Goal: Task Accomplishment & Management: Manage account settings

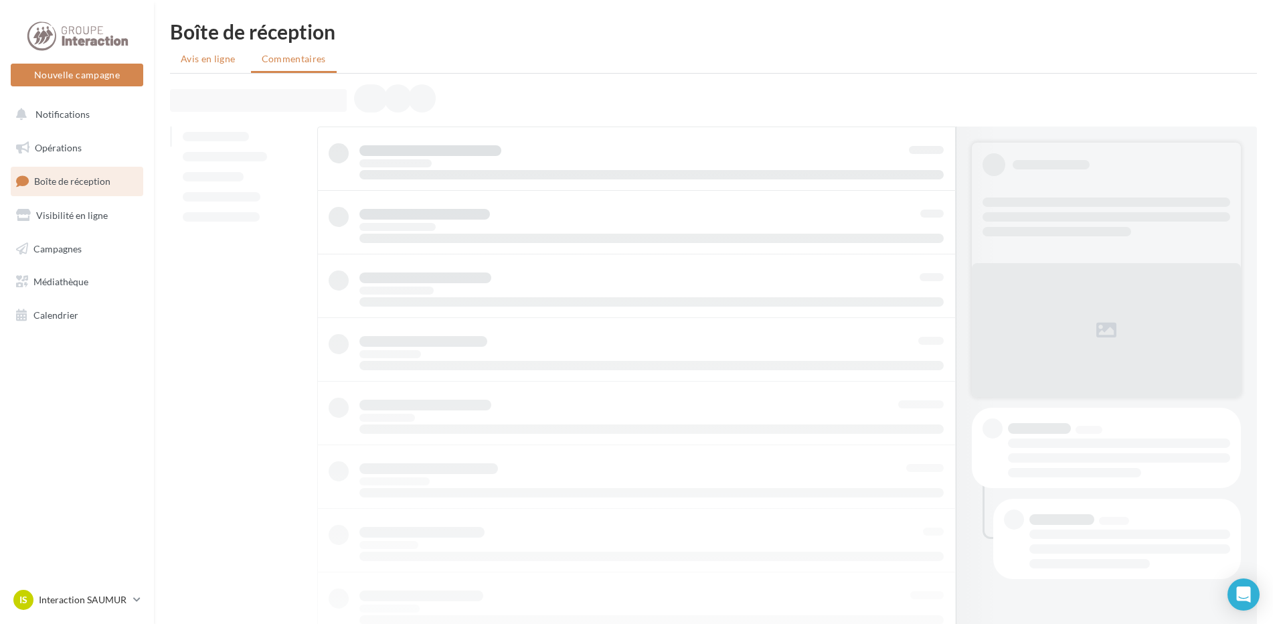
click at [205, 53] on span "Avis en ligne" at bounding box center [208, 58] width 55 height 13
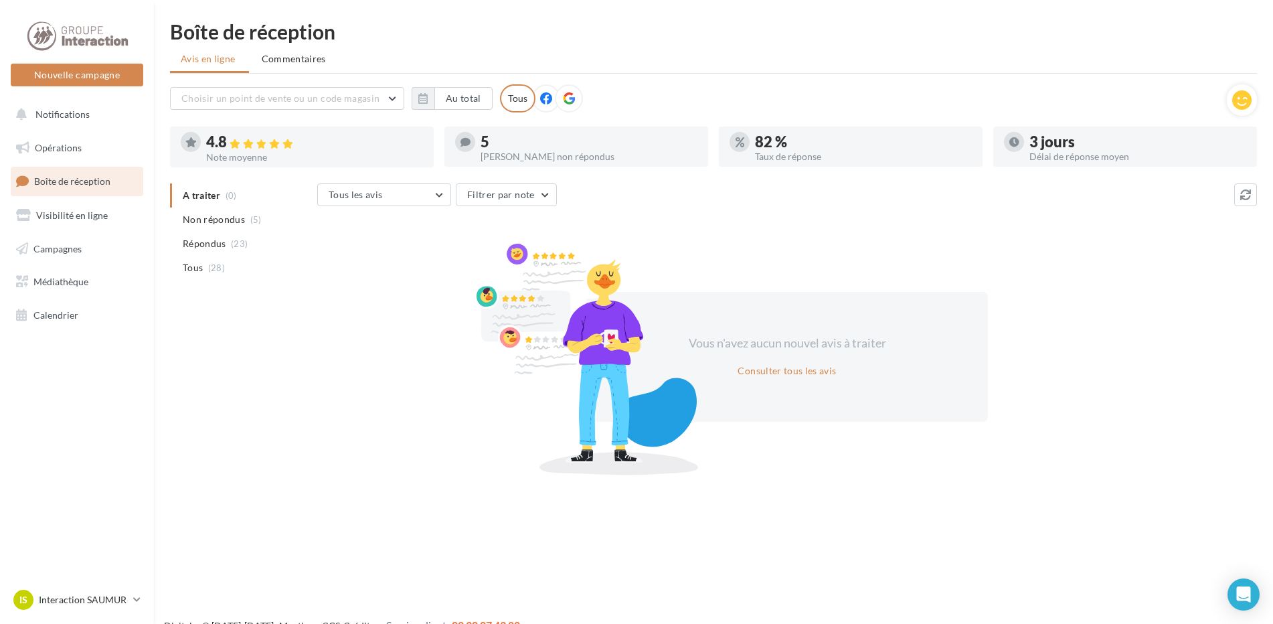
click at [302, 56] on span "Commentaires" at bounding box center [294, 58] width 64 height 13
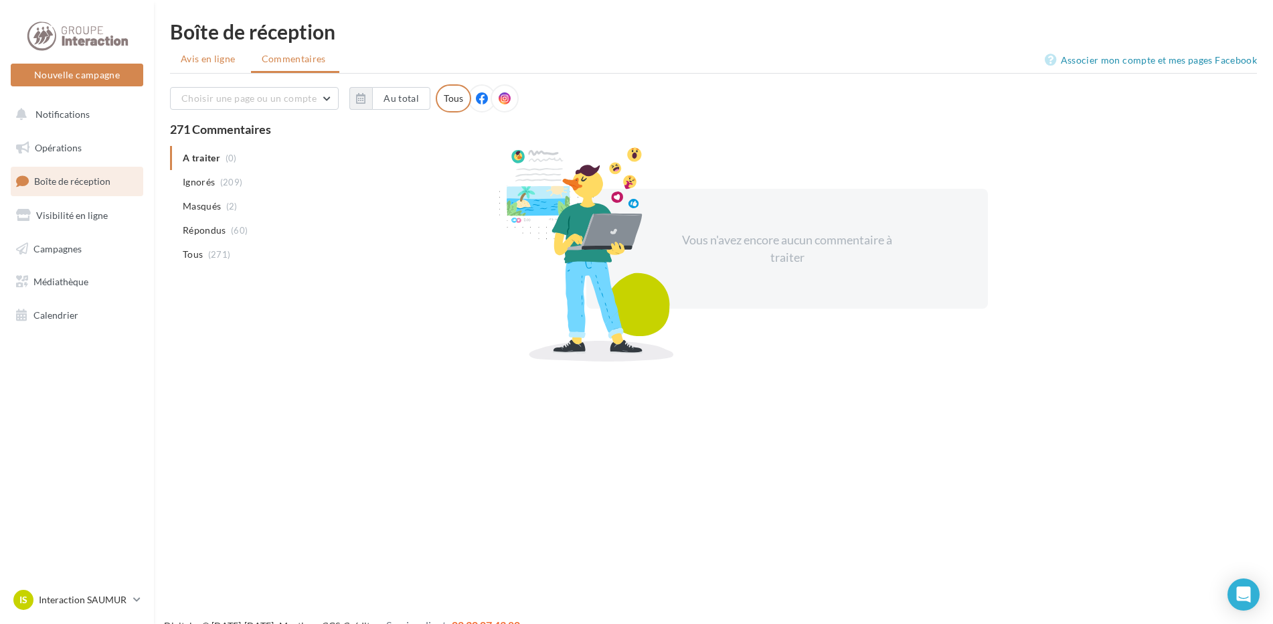
click at [201, 64] on span "Avis en ligne" at bounding box center [208, 58] width 55 height 13
